Goal: Check status

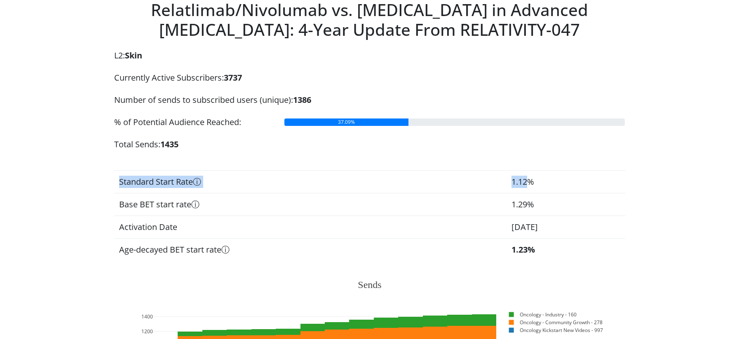
drag, startPoint x: 119, startPoint y: 182, endPoint x: 473, endPoint y: 188, distance: 353.9
click at [473, 188] on tr "Standard Start Rate ⓘ 1.12%" at bounding box center [369, 182] width 511 height 23
drag, startPoint x: 491, startPoint y: 185, endPoint x: 115, endPoint y: 178, distance: 376.6
click at [115, 178] on tr "Standard Start Rate ⓘ 1.12%" at bounding box center [369, 182] width 511 height 23
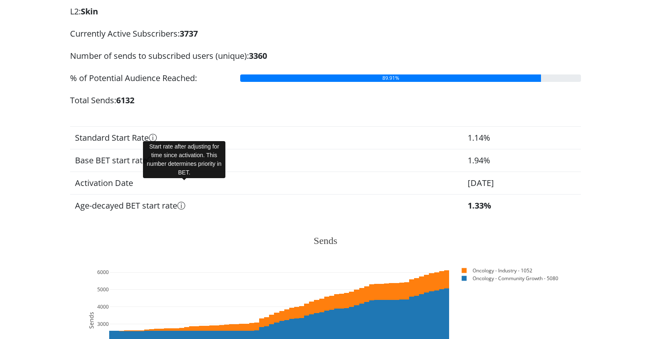
scroll to position [60, 0]
